Goal: Task Accomplishment & Management: Manage account settings

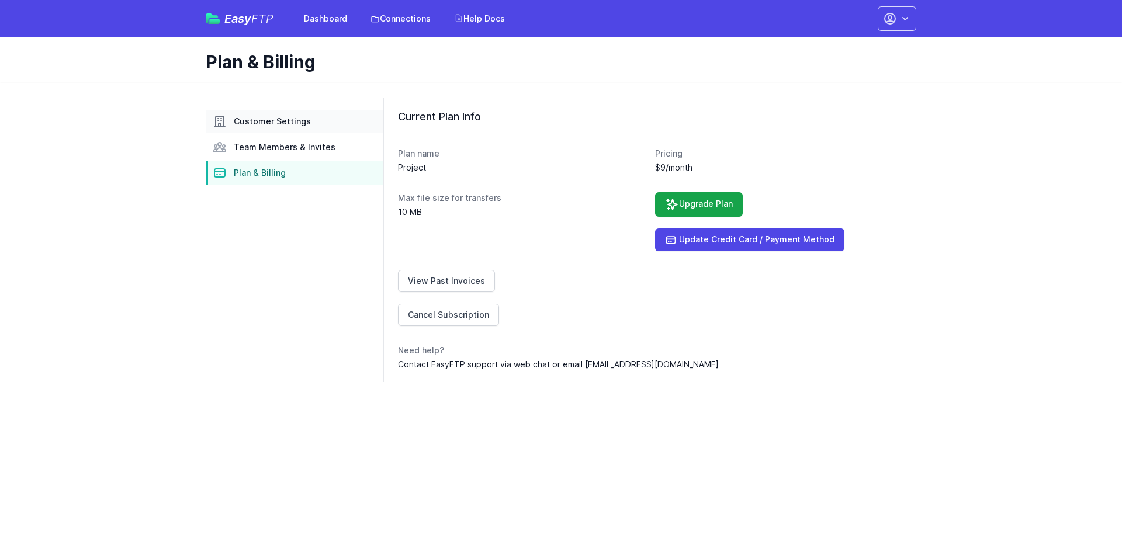
click at [293, 121] on span "Customer Settings" at bounding box center [272, 122] width 77 height 12
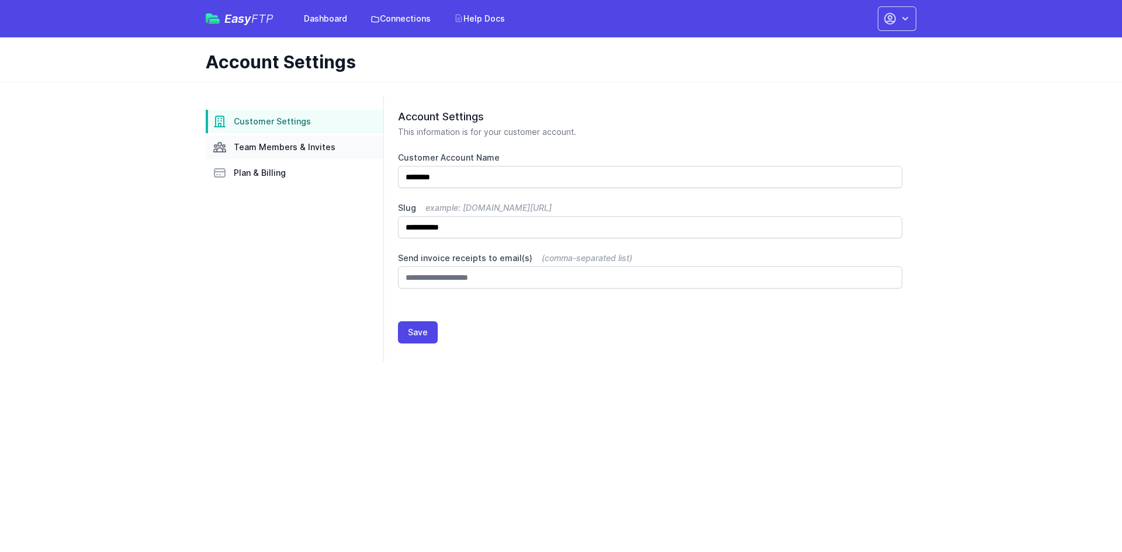
click at [273, 144] on span "Team Members & Invites" at bounding box center [285, 147] width 102 height 12
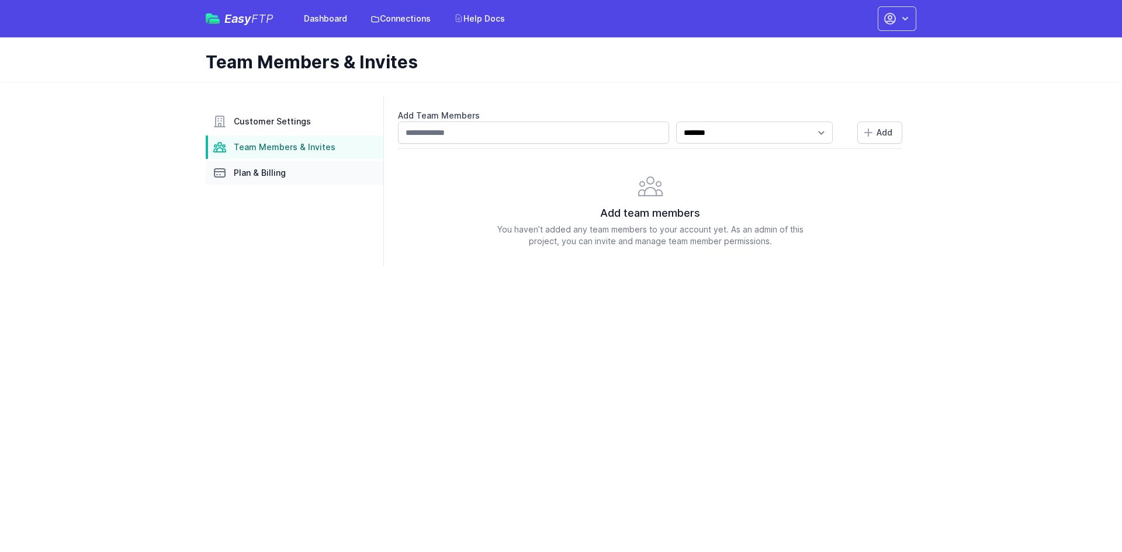
click at [275, 176] on span "Plan & Billing" at bounding box center [260, 173] width 52 height 12
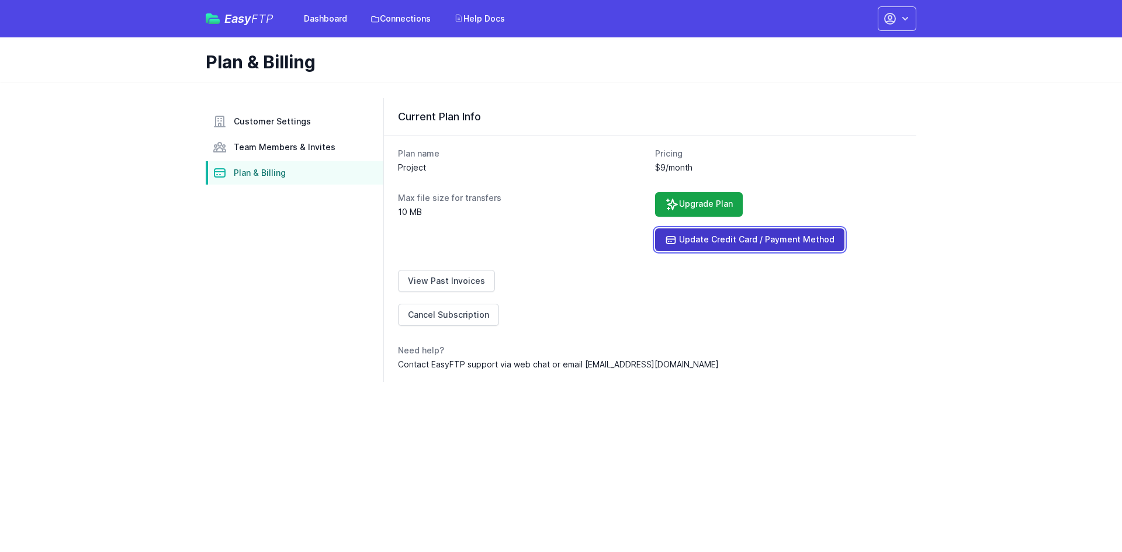
click at [730, 241] on link "Update Credit Card / Payment Method" at bounding box center [749, 239] width 189 height 23
click at [904, 16] on icon "button" at bounding box center [905, 19] width 12 height 12
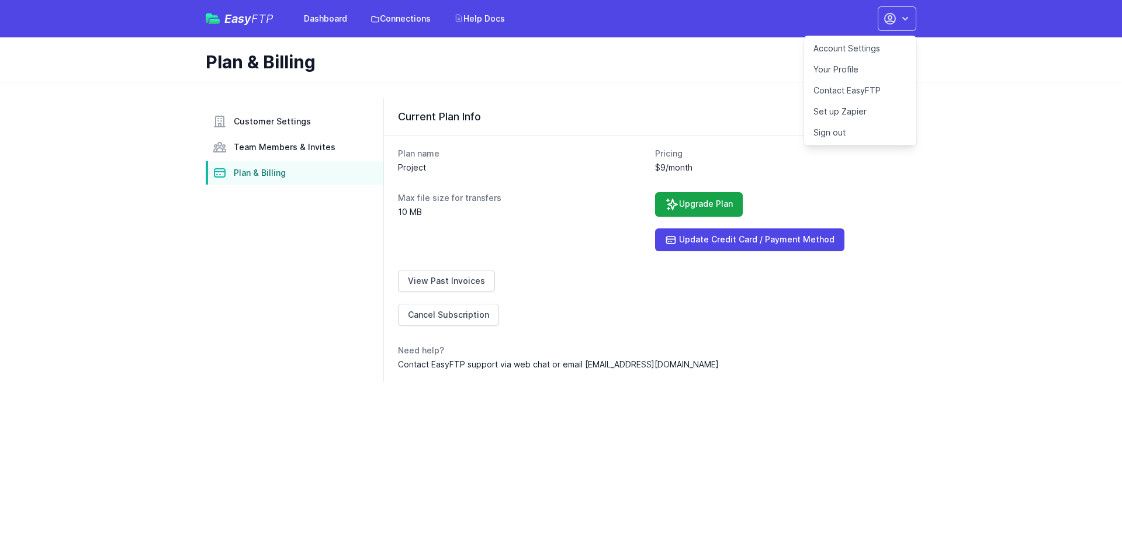
click at [857, 46] on link "Account Settings" at bounding box center [860, 48] width 112 height 21
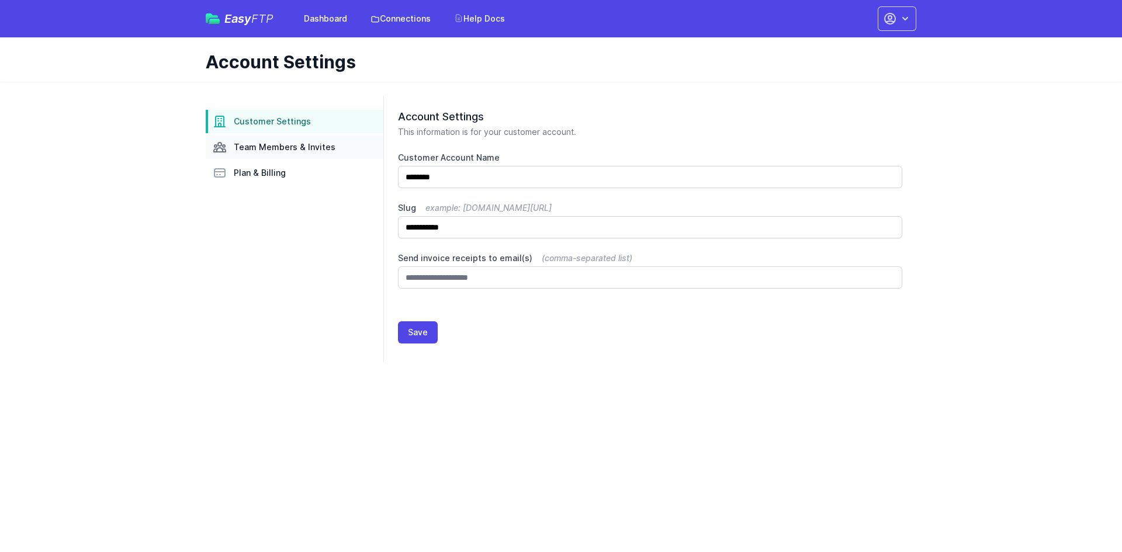
click at [289, 150] on span "Team Members & Invites" at bounding box center [285, 147] width 102 height 12
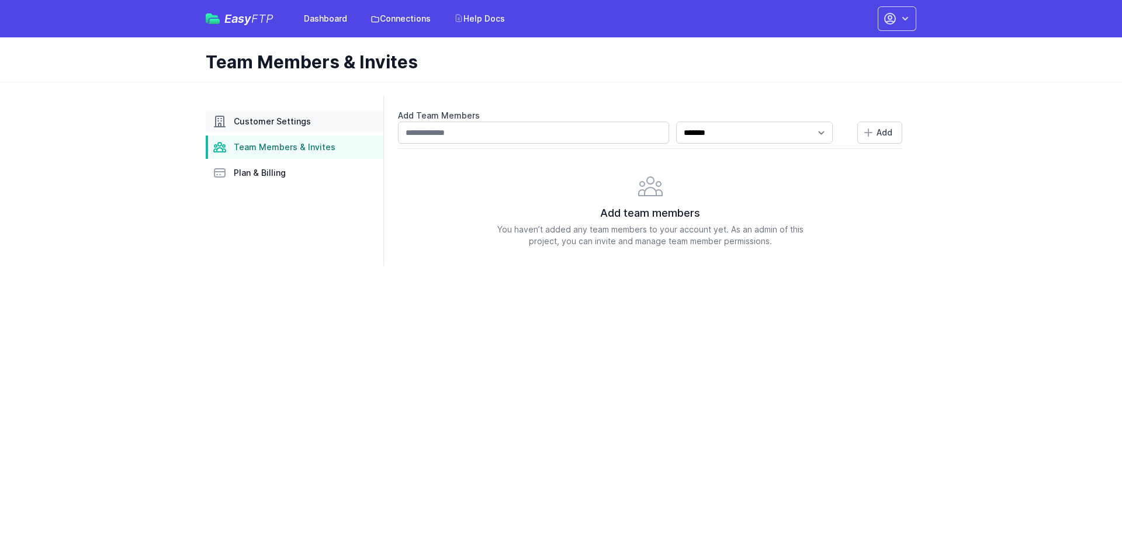
click at [282, 130] on link "Customer Settings" at bounding box center [295, 121] width 178 height 23
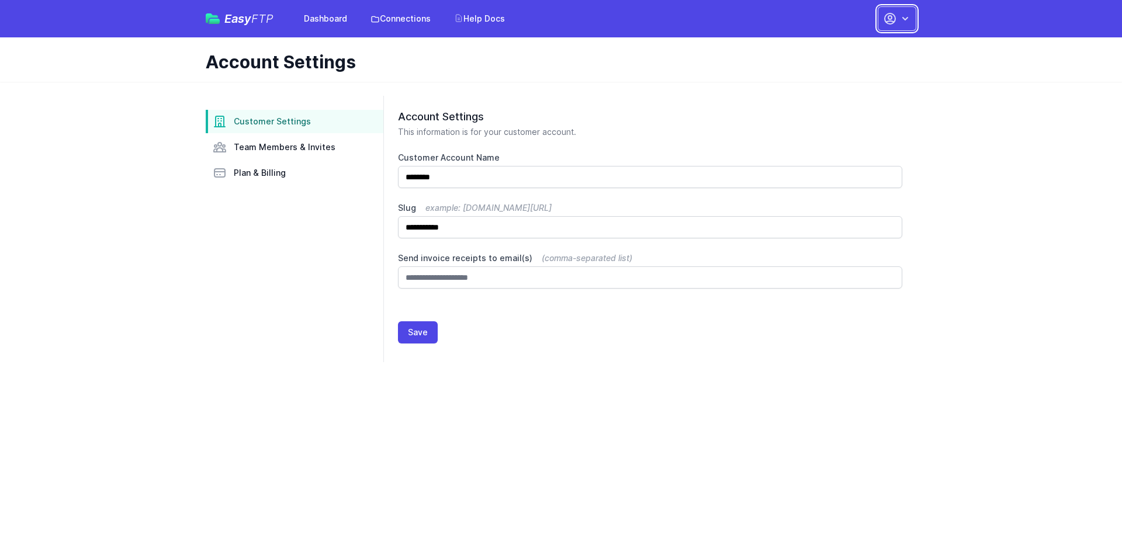
click at [898, 27] on button "button" at bounding box center [896, 18] width 39 height 25
click at [841, 67] on link "Your Profile" at bounding box center [860, 69] width 112 height 21
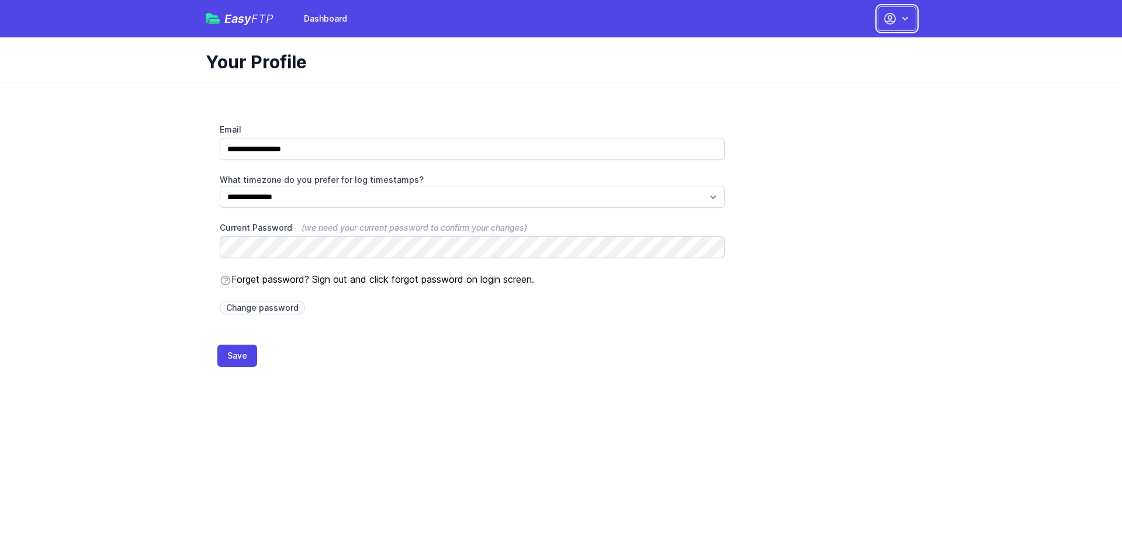
click at [898, 22] on button "button" at bounding box center [896, 18] width 39 height 25
click at [836, 107] on link "Sign out" at bounding box center [860, 111] width 112 height 21
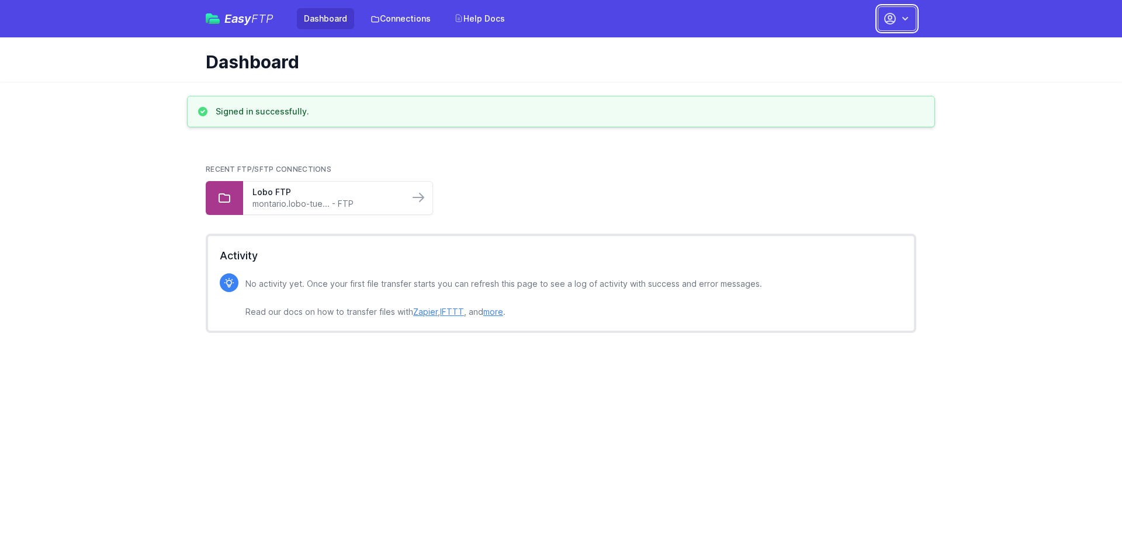
click at [903, 20] on icon "button" at bounding box center [905, 19] width 12 height 12
click at [844, 68] on link "Your Profile" at bounding box center [860, 69] width 112 height 21
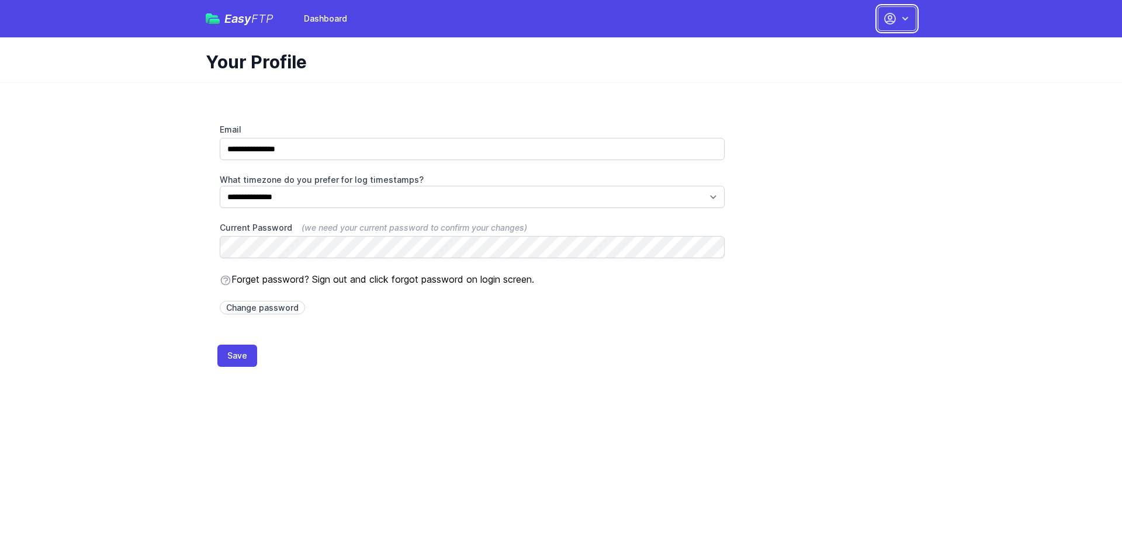
drag, startPoint x: 892, startPoint y: 19, endPoint x: 891, endPoint y: 27, distance: 7.6
click at [892, 19] on icon "button" at bounding box center [889, 18] width 11 height 11
click at [848, 51] on link "Dashboard" at bounding box center [860, 48] width 112 height 21
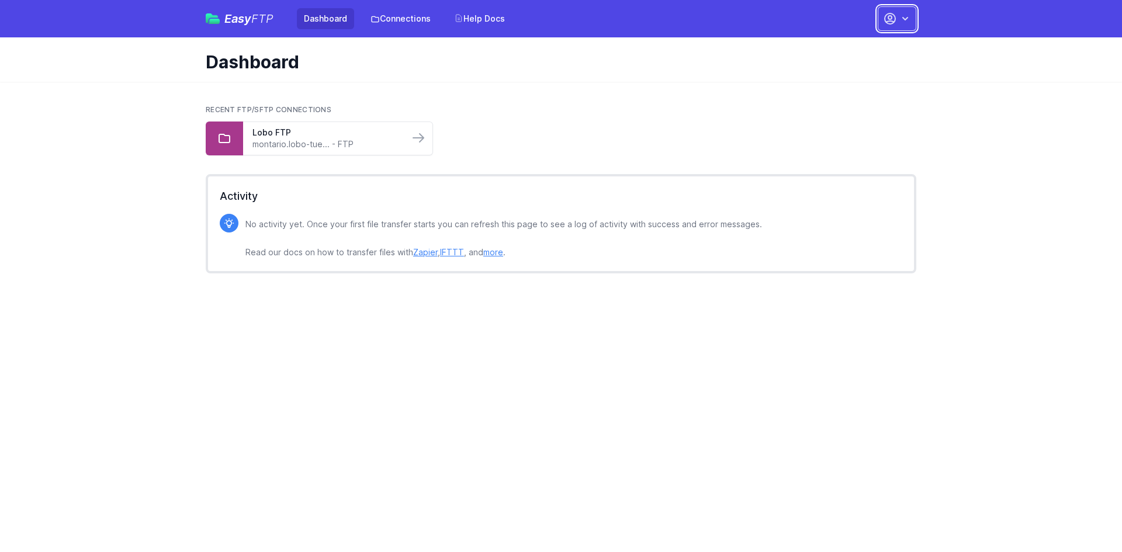
click at [891, 19] on icon "button" at bounding box center [889, 18] width 11 height 11
click at [859, 46] on link "Account Settings" at bounding box center [860, 48] width 112 height 21
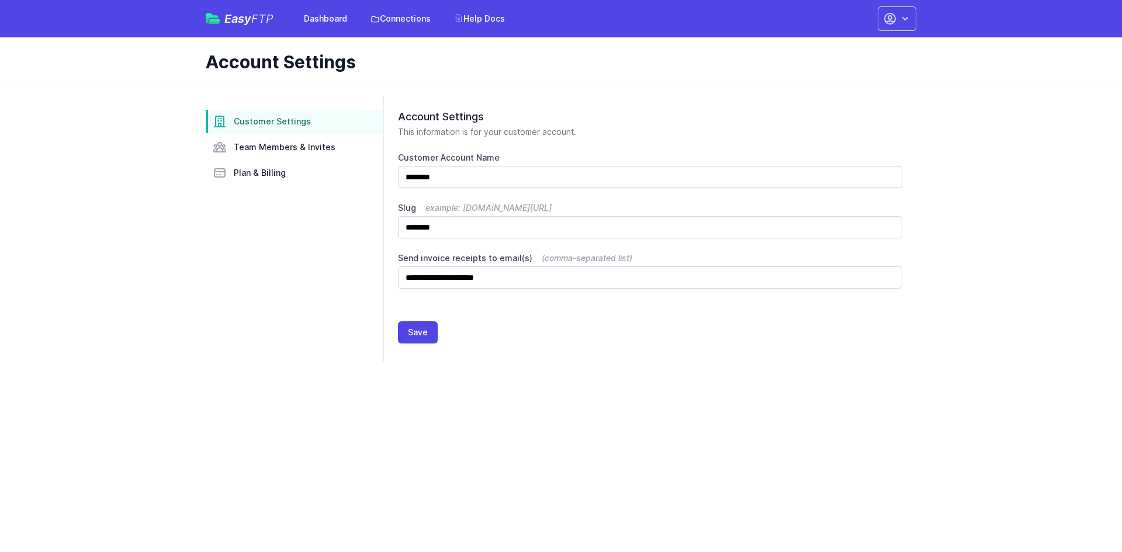
click at [248, 185] on aside "Customer Settings Team Members & Invites Plan & Billing" at bounding box center [295, 229] width 178 height 266
click at [248, 174] on span "Plan & Billing" at bounding box center [260, 173] width 52 height 12
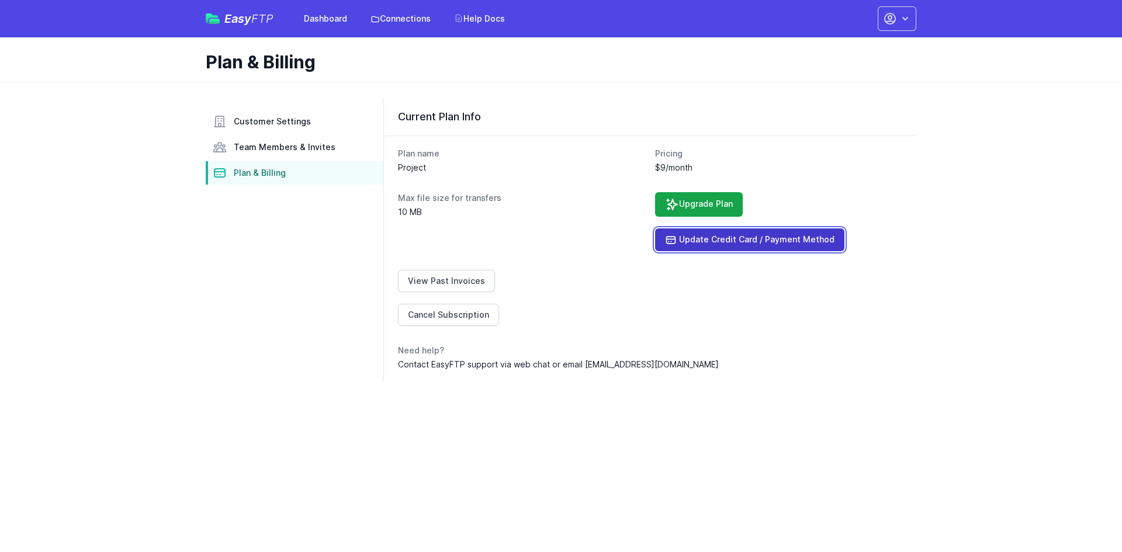
click at [718, 239] on link "Update Credit Card / Payment Method" at bounding box center [749, 239] width 189 height 23
